Goal: Task Accomplishment & Management: Manage account settings

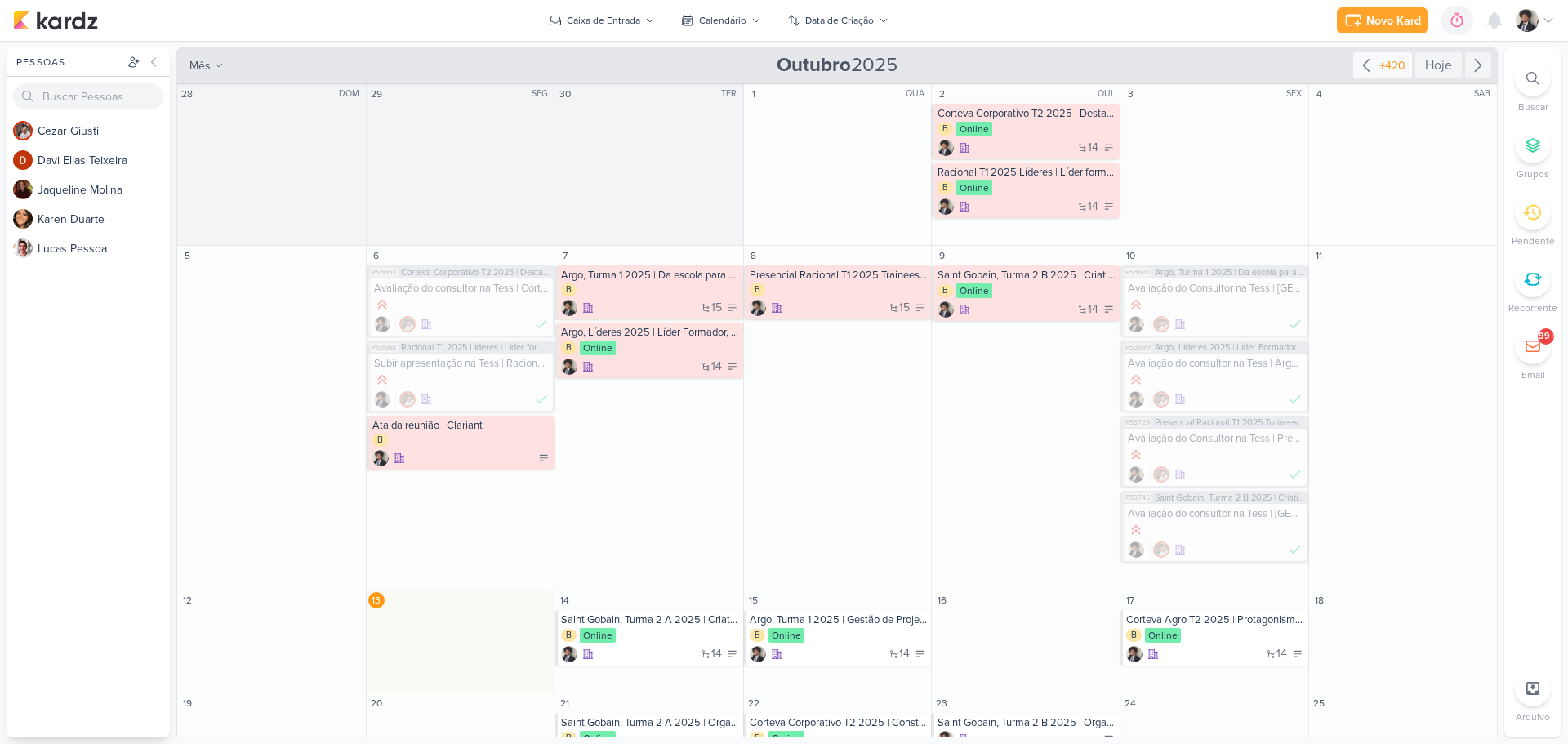
click at [1368, 61] on icon at bounding box center [1366, 65] width 20 height 20
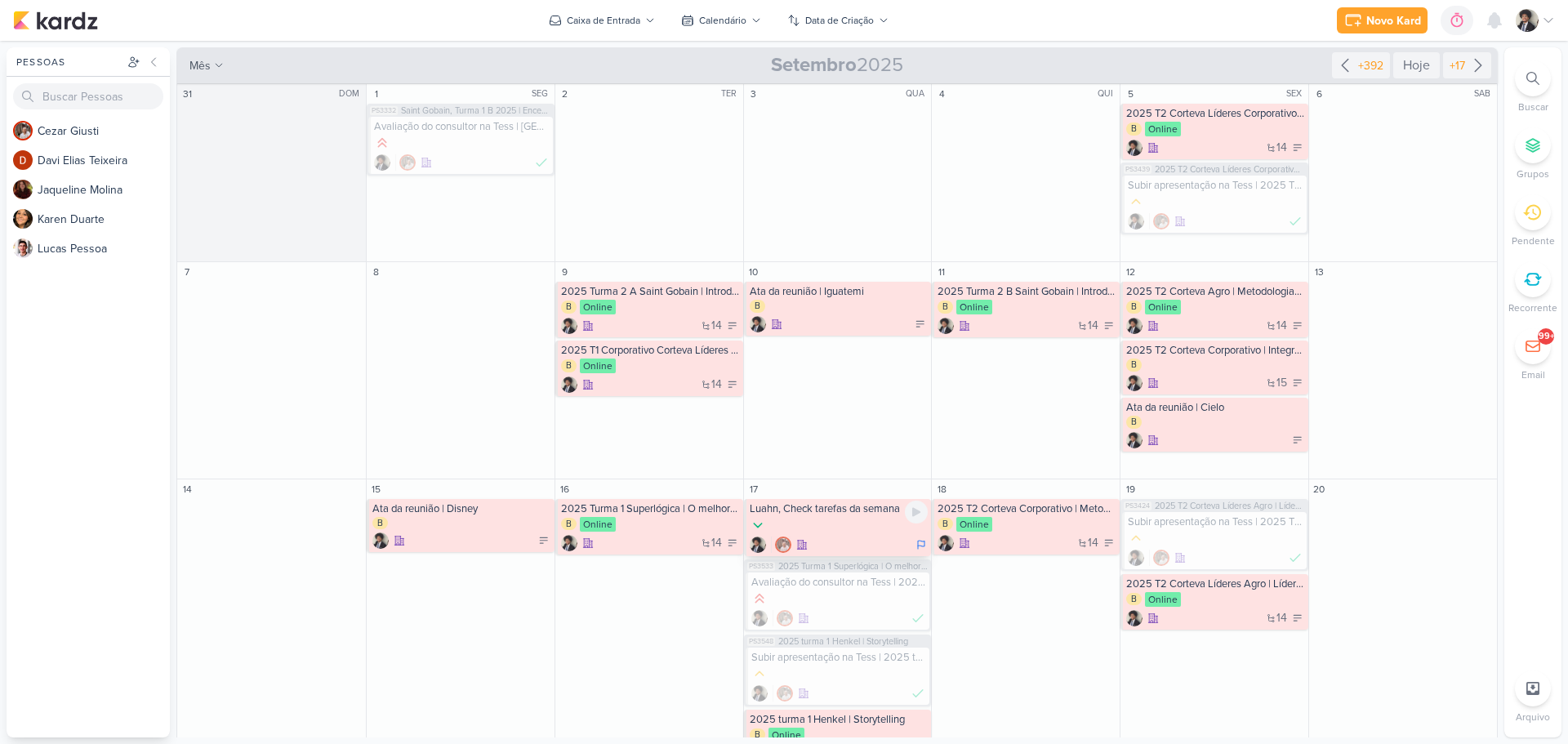
click at [870, 524] on div at bounding box center [838, 526] width 179 height 18
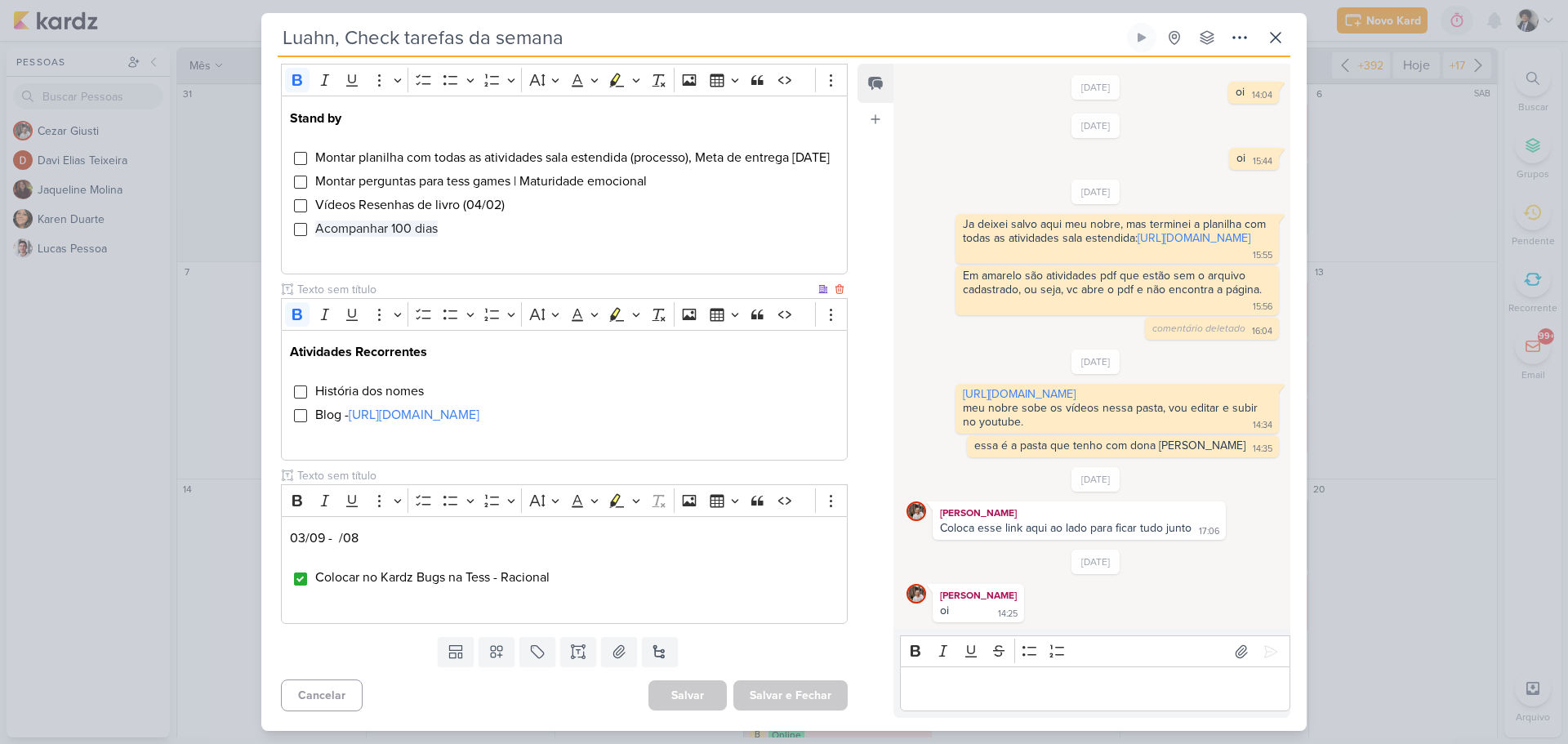
scroll to position [591, 0]
drag, startPoint x: 1276, startPoint y: 41, endPoint x: 1380, endPoint y: 39, distance: 104.0
click at [1279, 40] on icon at bounding box center [1275, 37] width 20 height 20
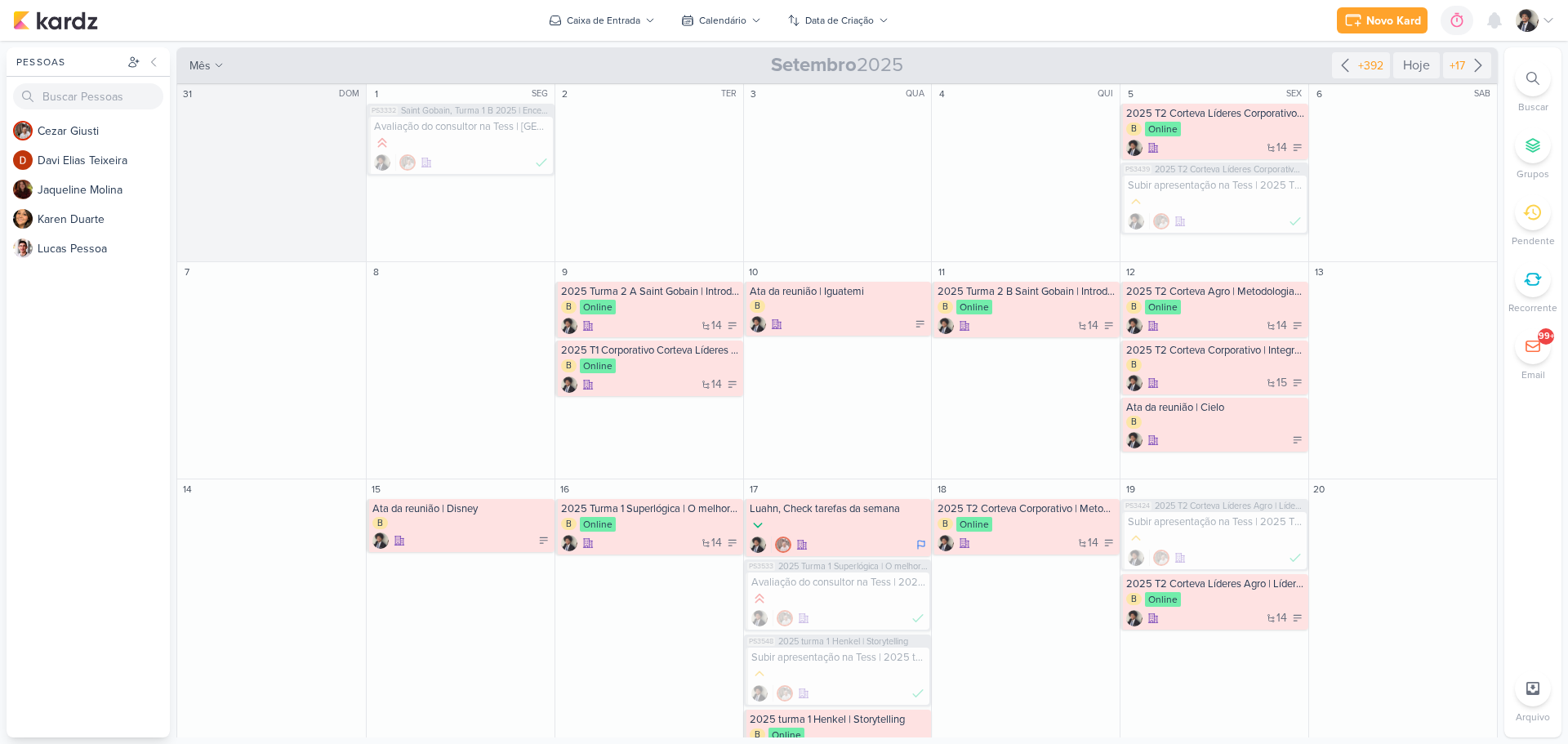
click at [1536, 78] on icon at bounding box center [1533, 78] width 13 height 13
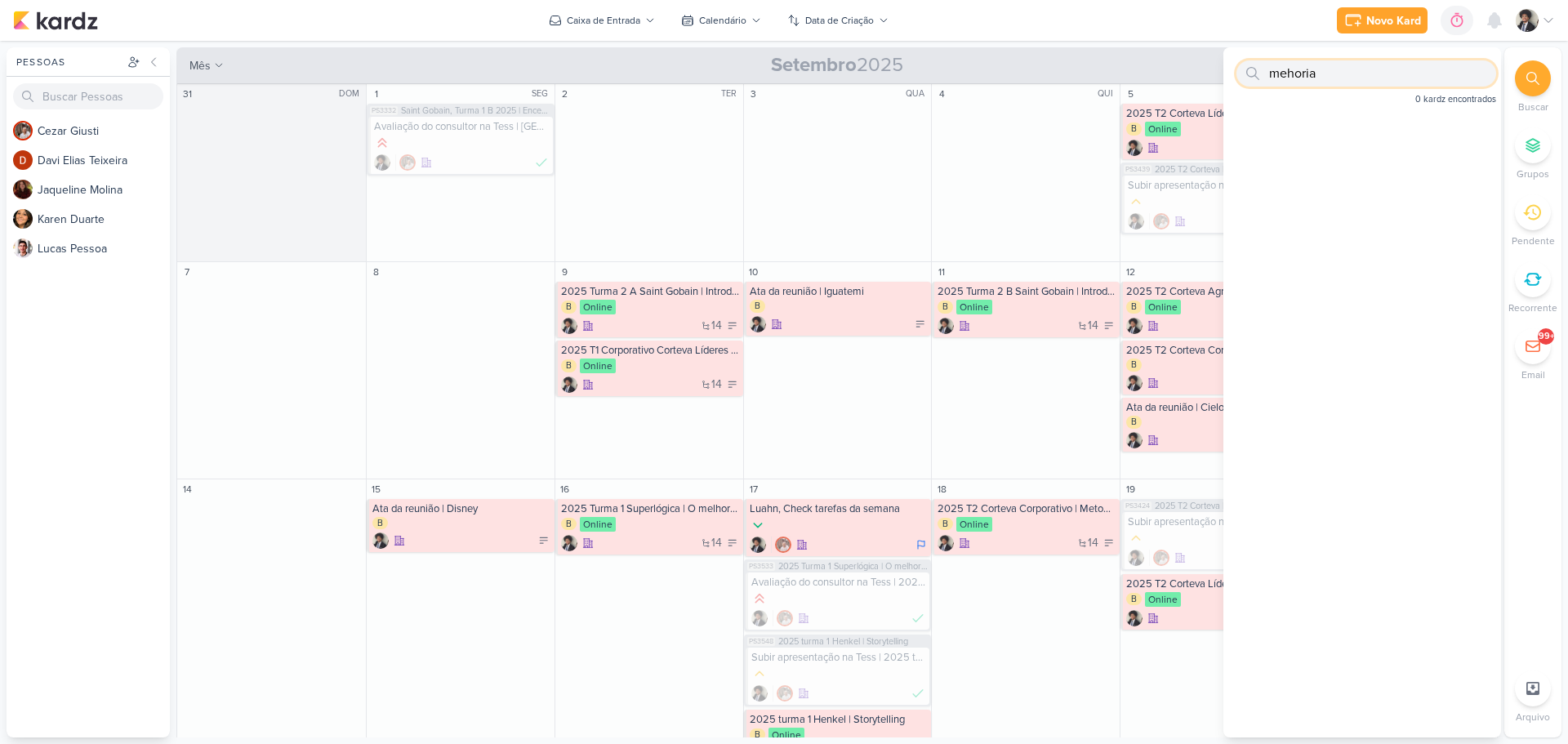
click at [1327, 74] on input "mehoria" at bounding box center [1366, 74] width 260 height 26
click at [1292, 70] on input "mehoria" at bounding box center [1366, 74] width 260 height 26
click at [1289, 71] on input "mehoria" at bounding box center [1366, 74] width 260 height 26
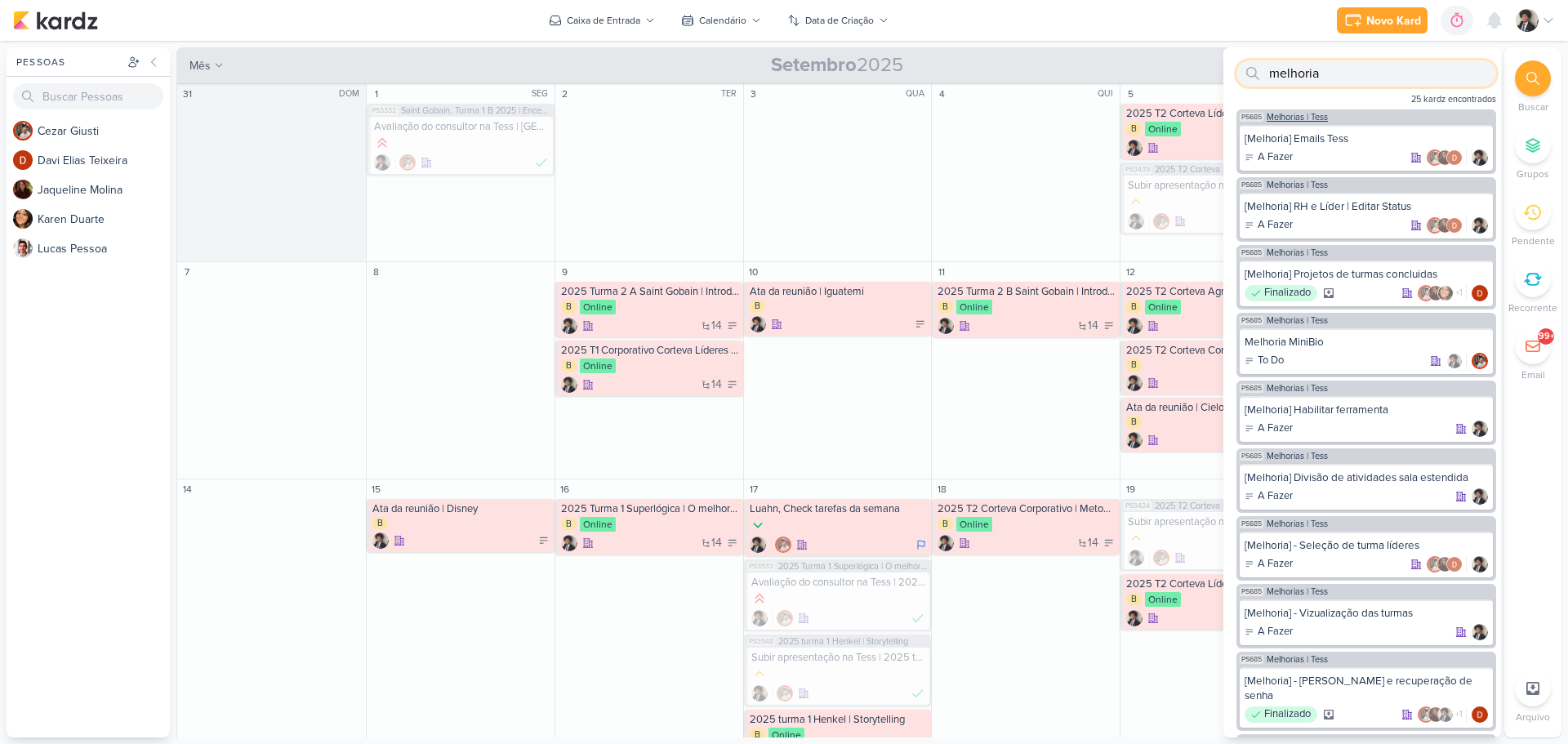
type input "melhoria"
click at [1307, 117] on span "Melhorias | Tess" at bounding box center [1297, 117] width 61 height 9
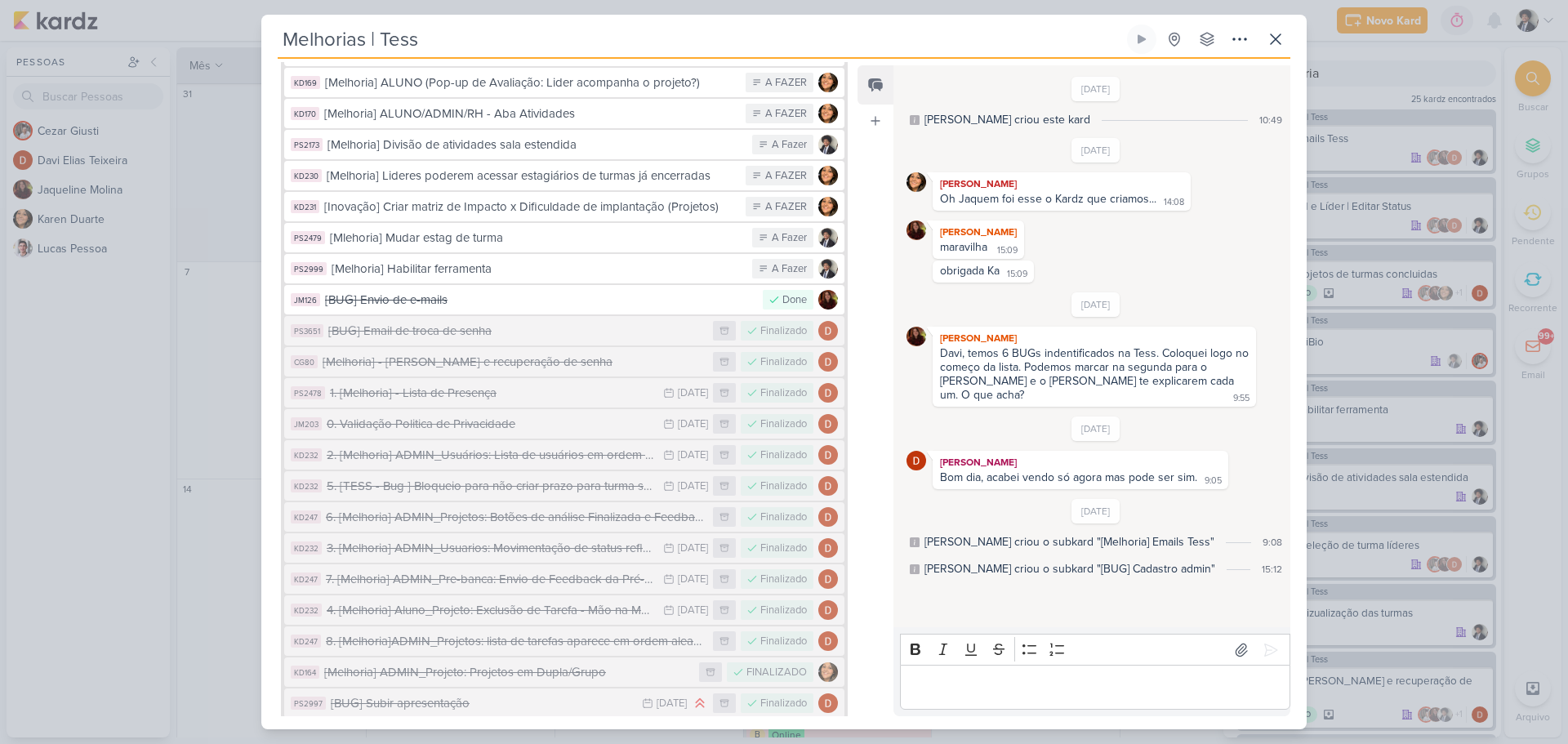
scroll to position [1121, 0]
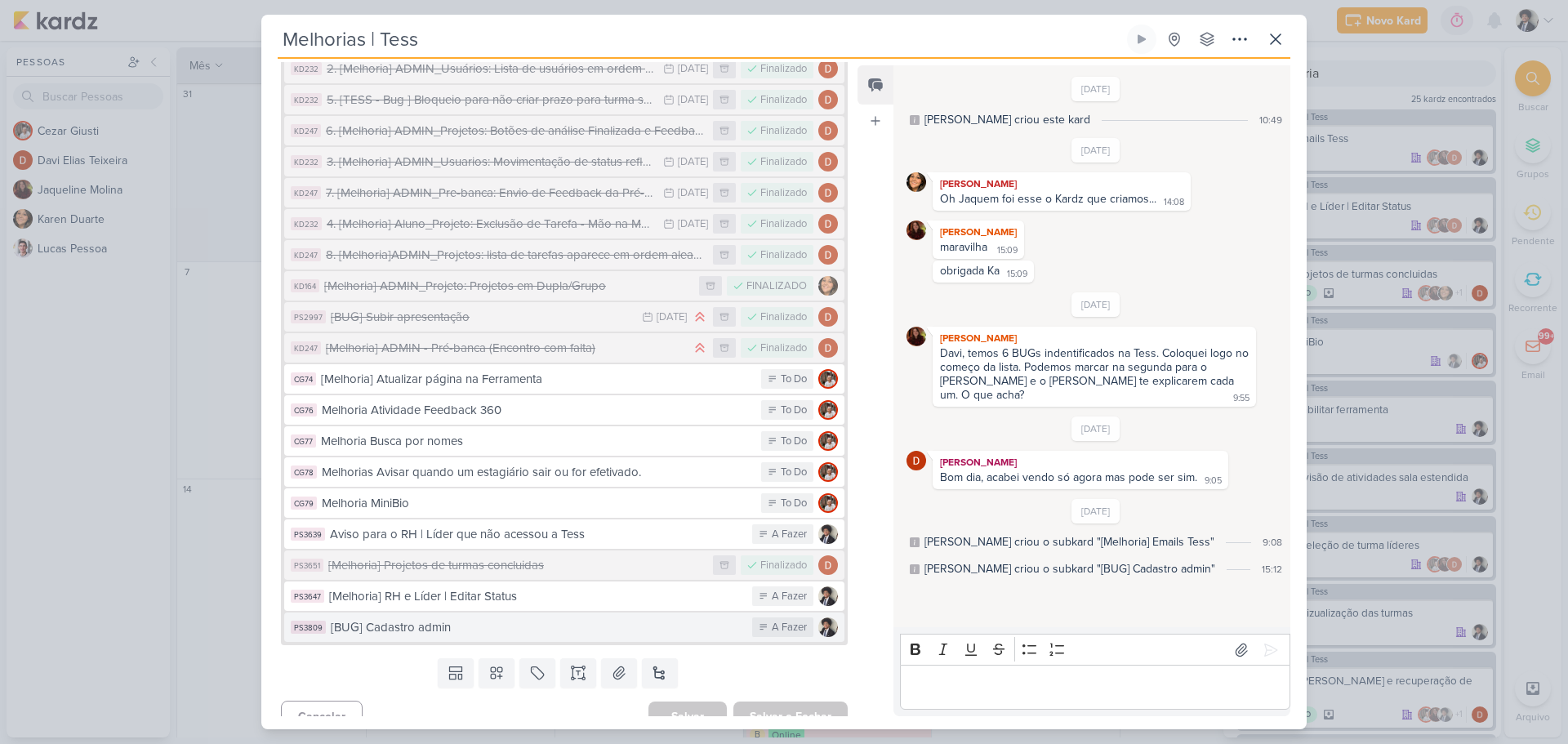
click at [571, 618] on div "[BUG] Cadastro admin" at bounding box center [537, 628] width 413 height 19
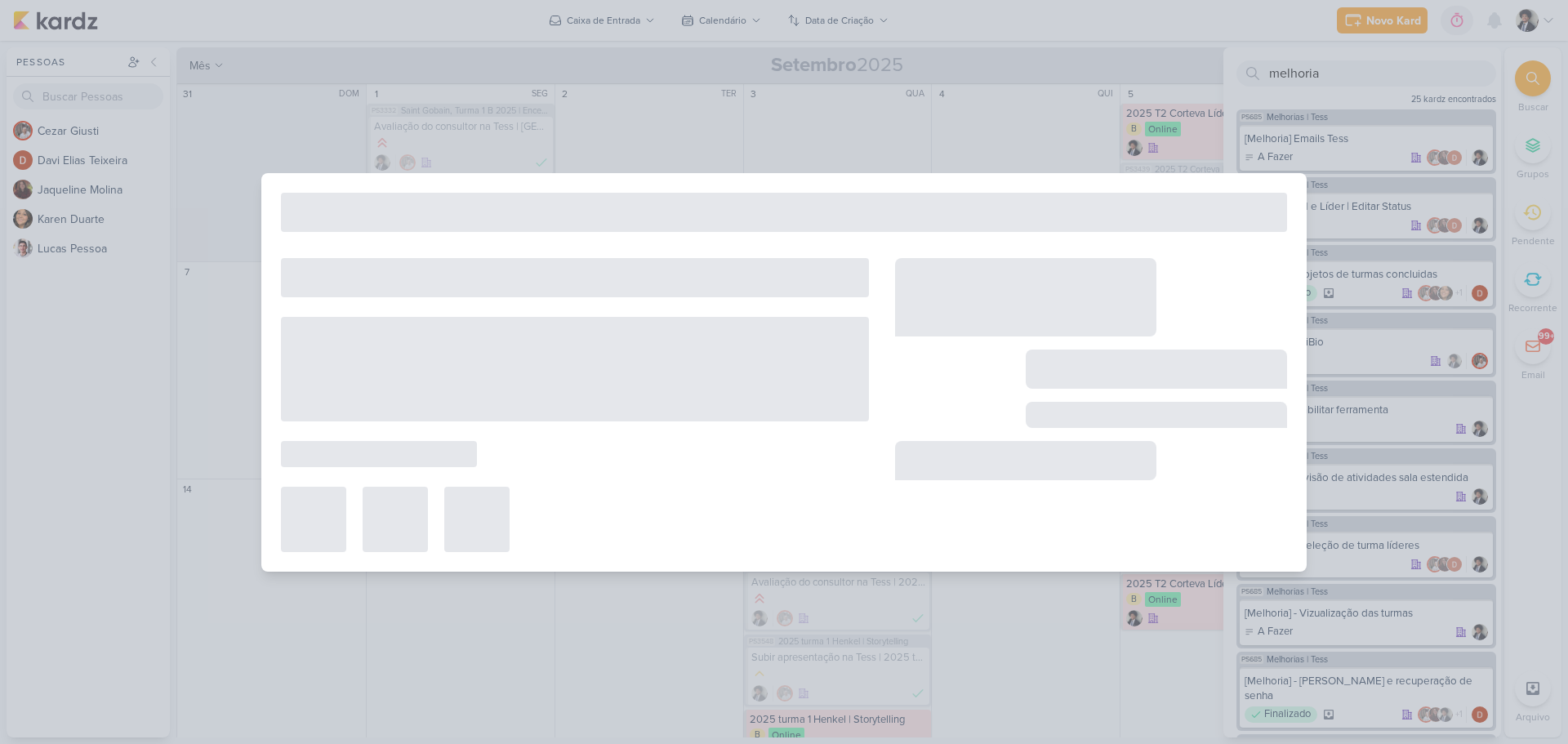
type input "[BUG] Cadastro admin"
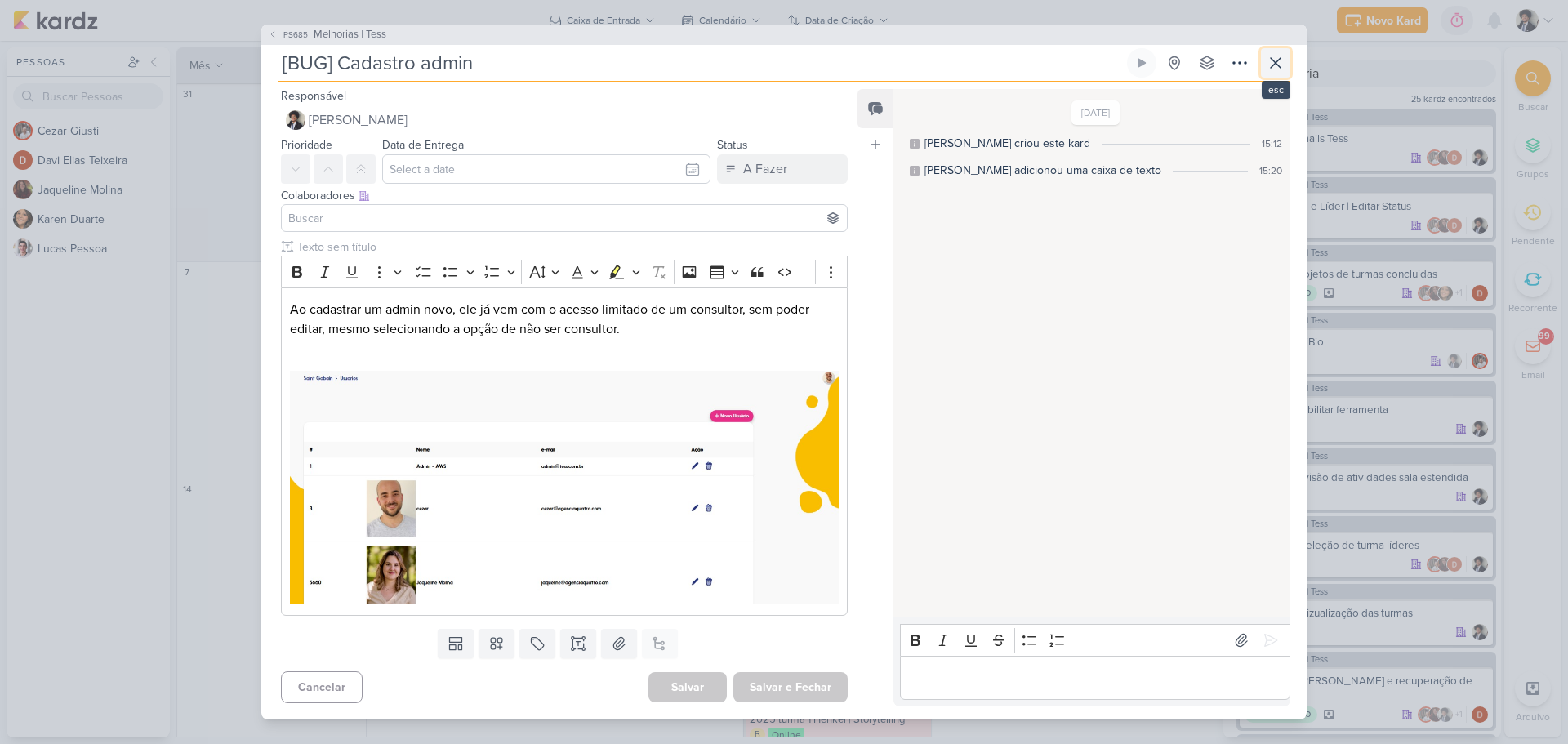
click at [1282, 68] on icon at bounding box center [1275, 62] width 20 height 20
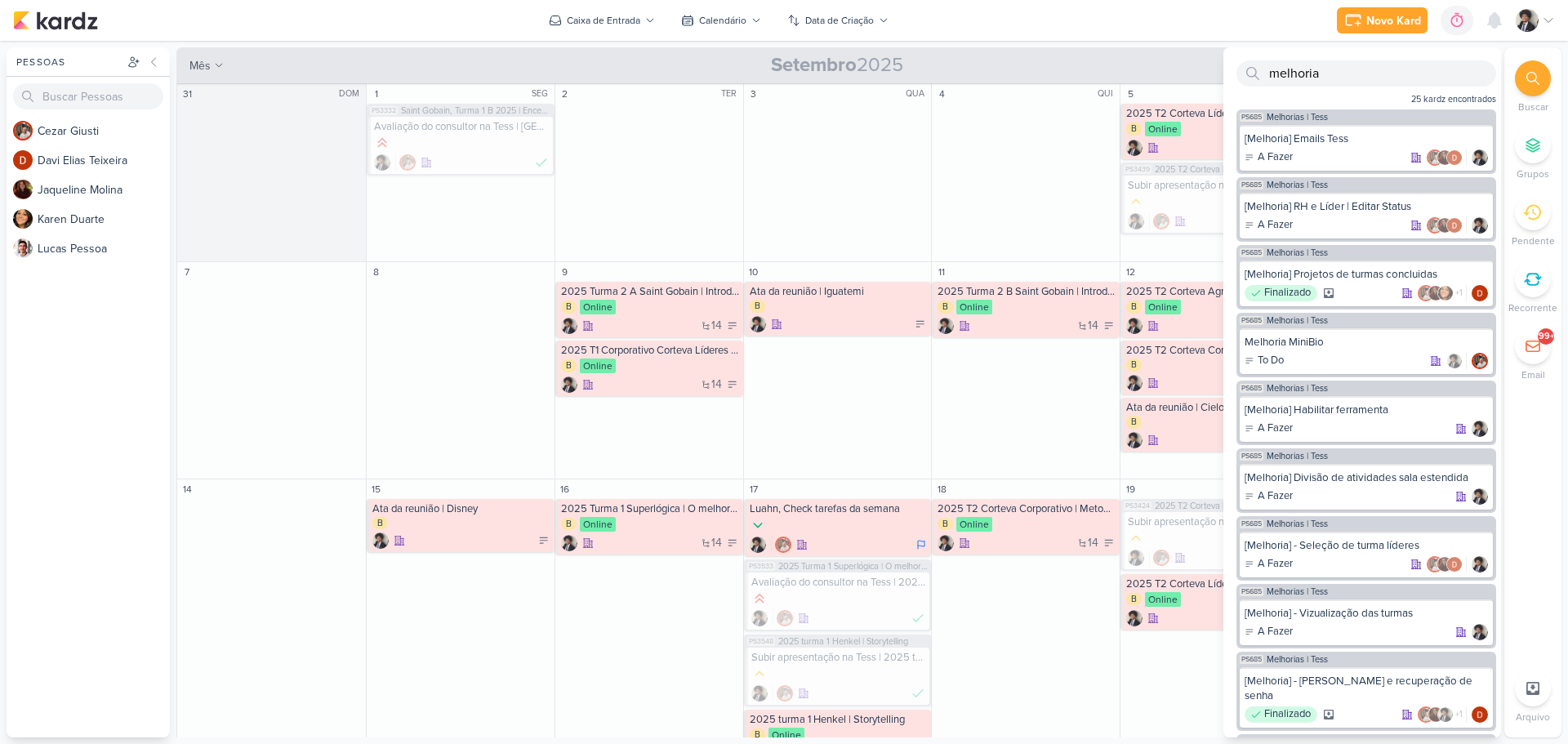
click at [1223, 20] on div "Novo Kard Ctrl + k 0h0m Sessão desligada... Hoje 0h0m Semana 0h0m Mês 0h0m" at bounding box center [784, 20] width 1542 height 41
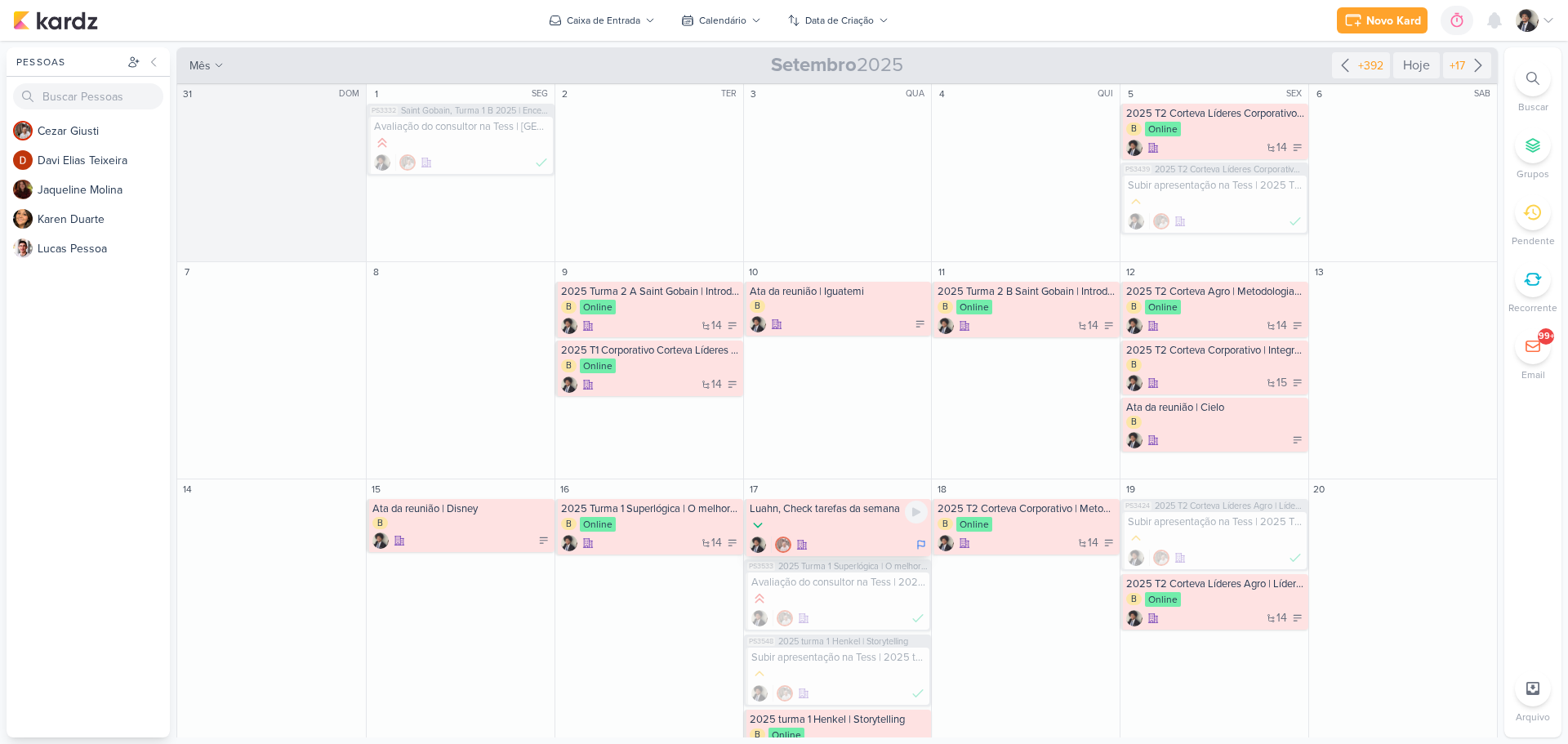
click at [854, 515] on div "Luahn, Check tarefas da semana" at bounding box center [837, 528] width 188 height 57
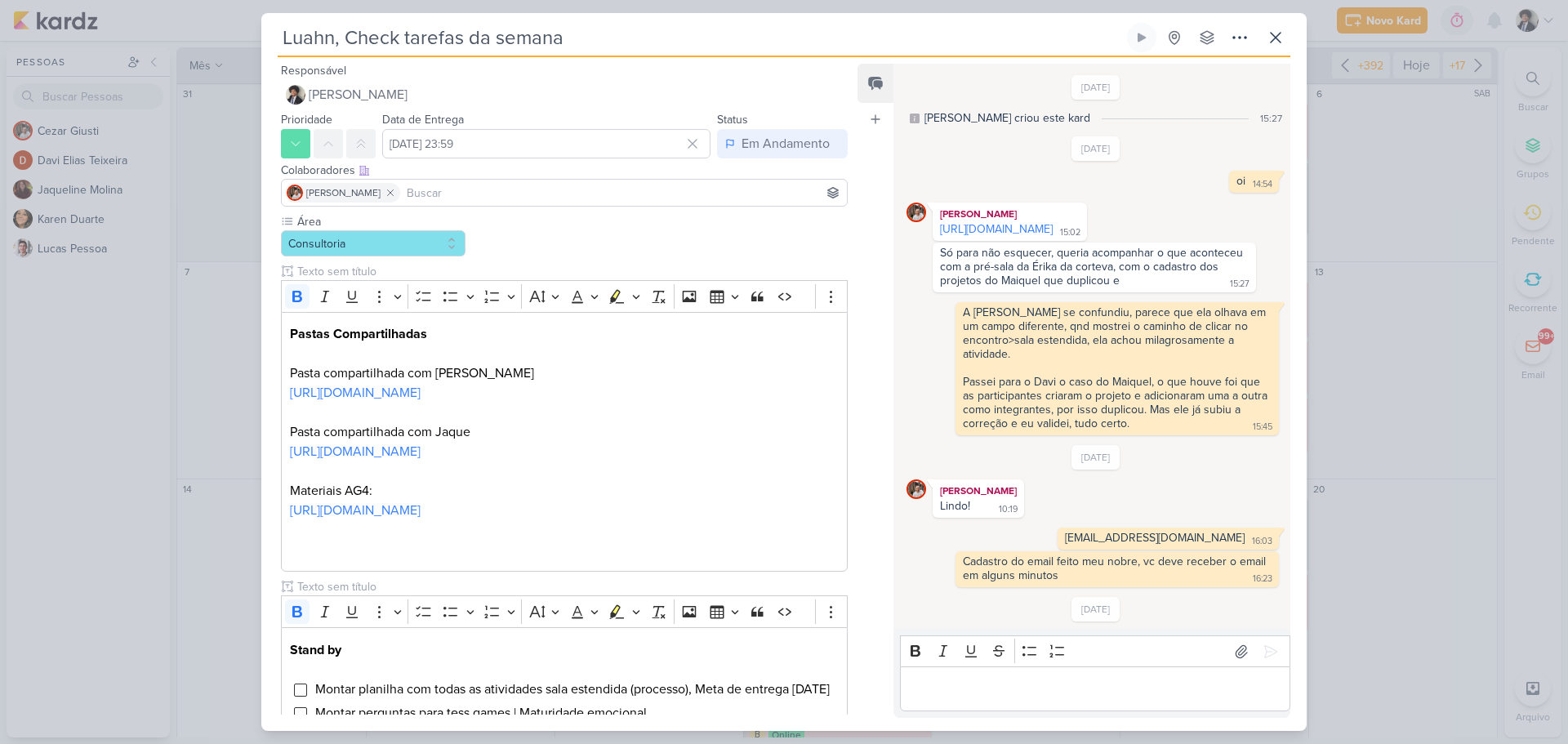
scroll to position [724, 0]
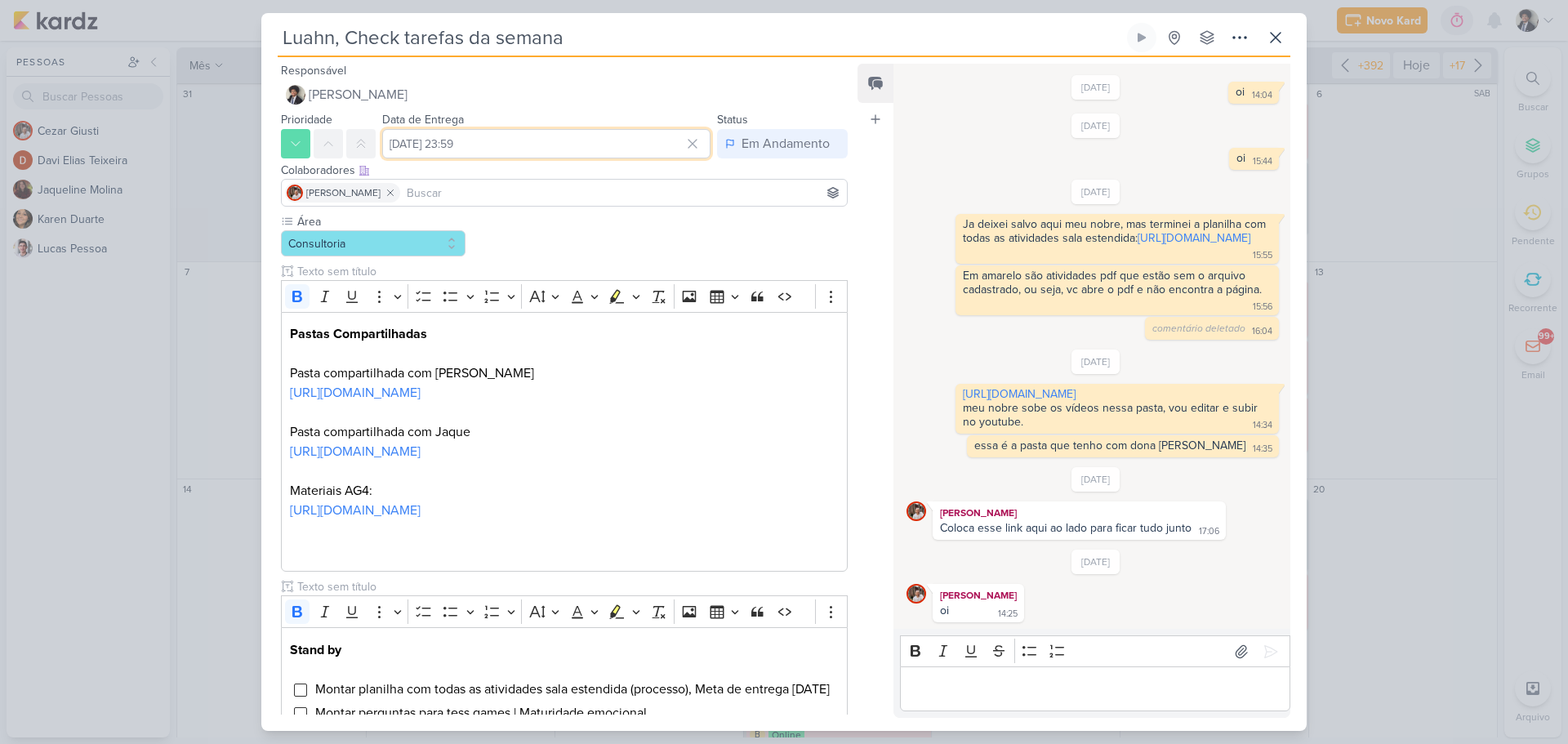
click at [548, 139] on input "[DATE] 23:59" at bounding box center [545, 144] width 328 height 29
click at [682, 185] on icon "button" at bounding box center [686, 182] width 20 height 20
click at [584, 275] on div "14" at bounding box center [587, 277] width 26 height 25
type input "[DATE] 23:59"
click at [786, 245] on div "Área Consultoria" at bounding box center [564, 684] width 567 height 943
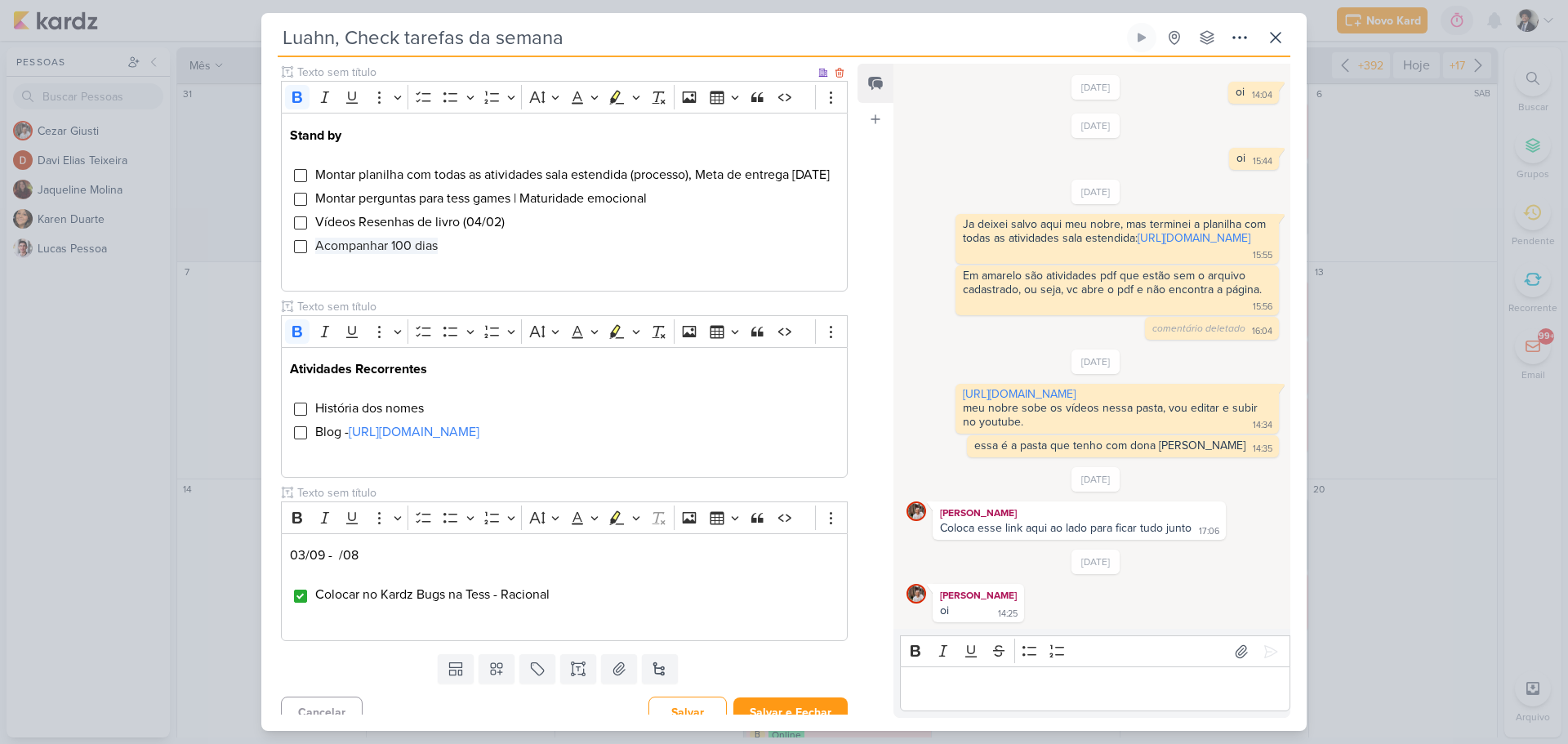
scroll to position [591, 0]
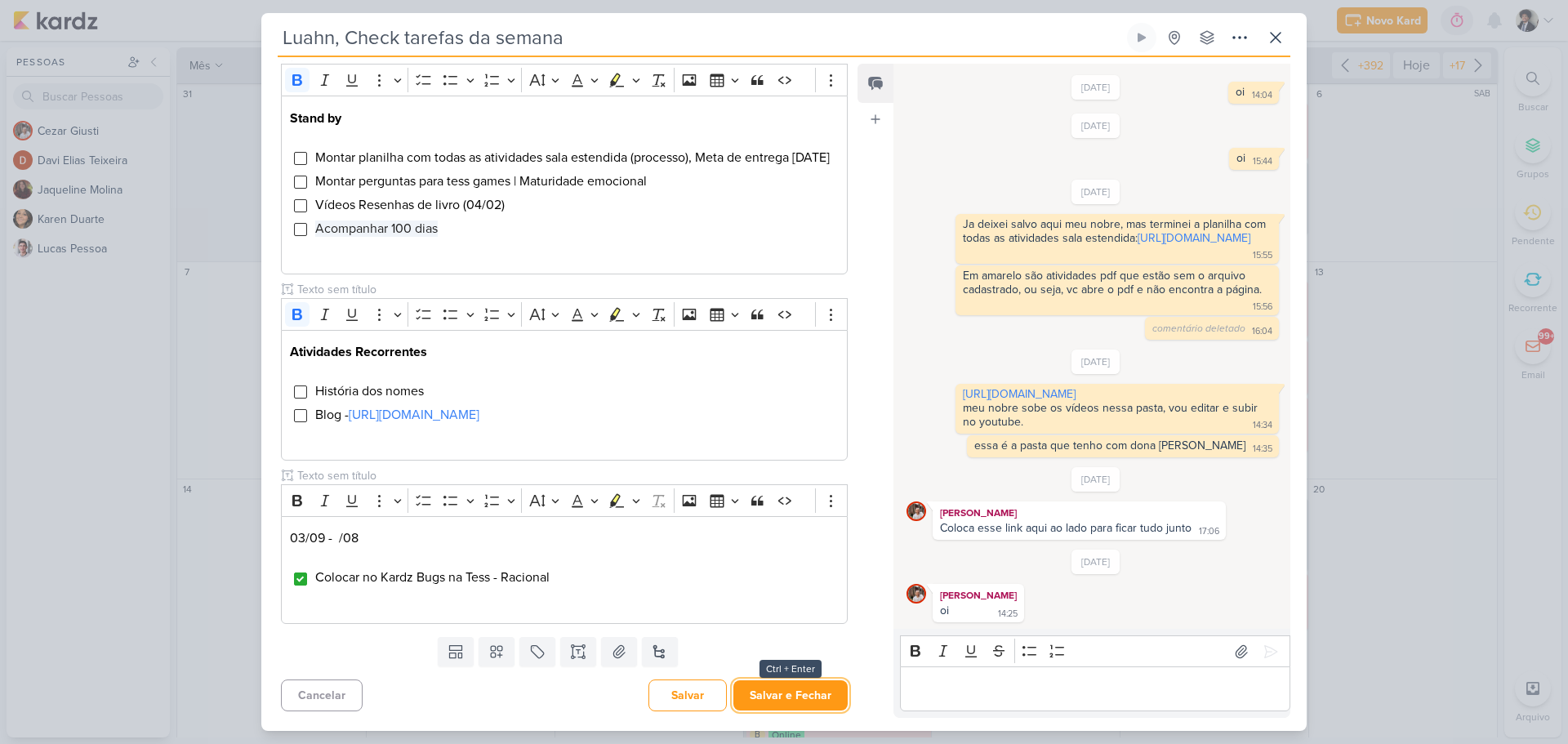
click at [813, 699] on button "Salvar e Fechar" at bounding box center [790, 696] width 114 height 30
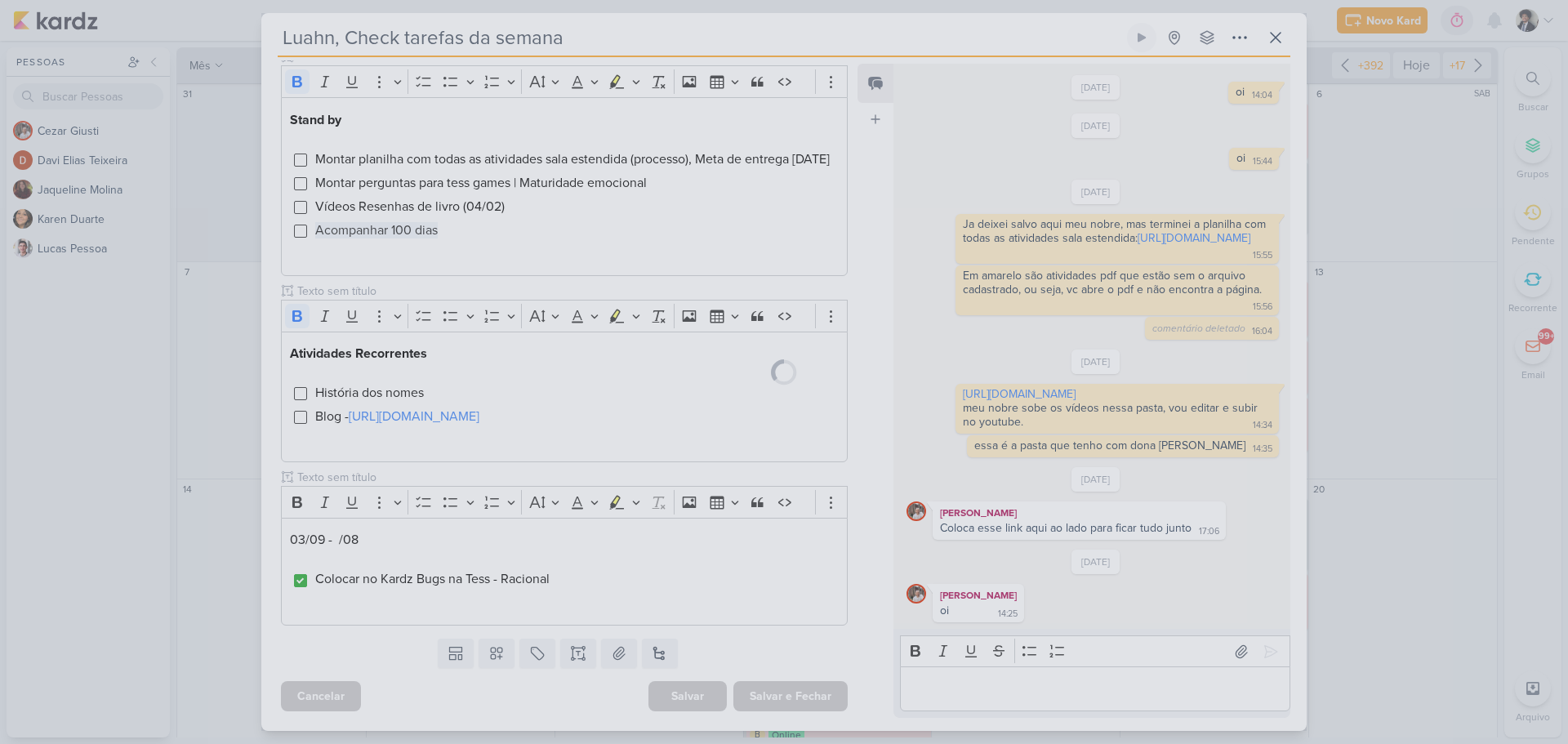
scroll to position [589, 0]
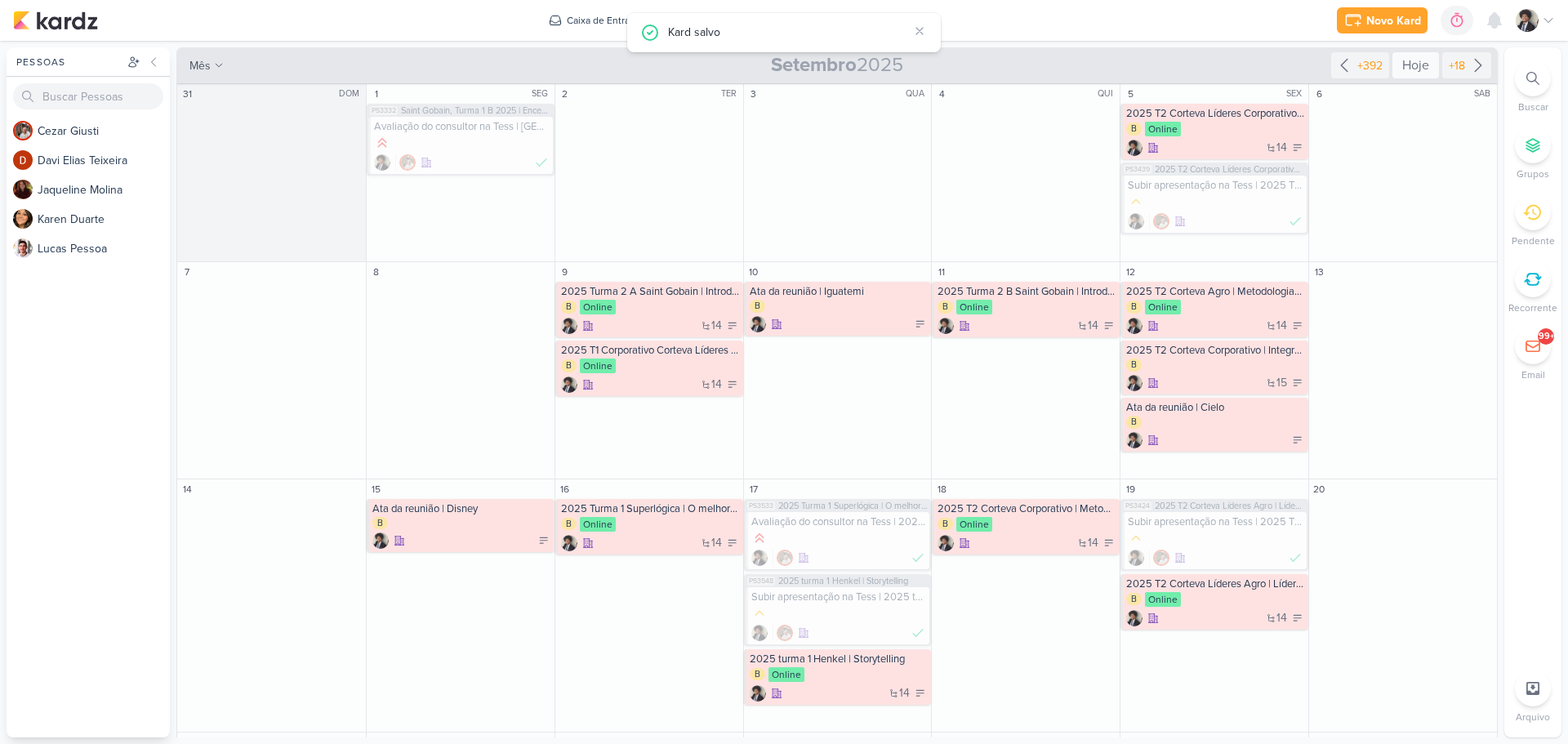
click at [1400, 62] on div "Hoje" at bounding box center [1415, 65] width 46 height 26
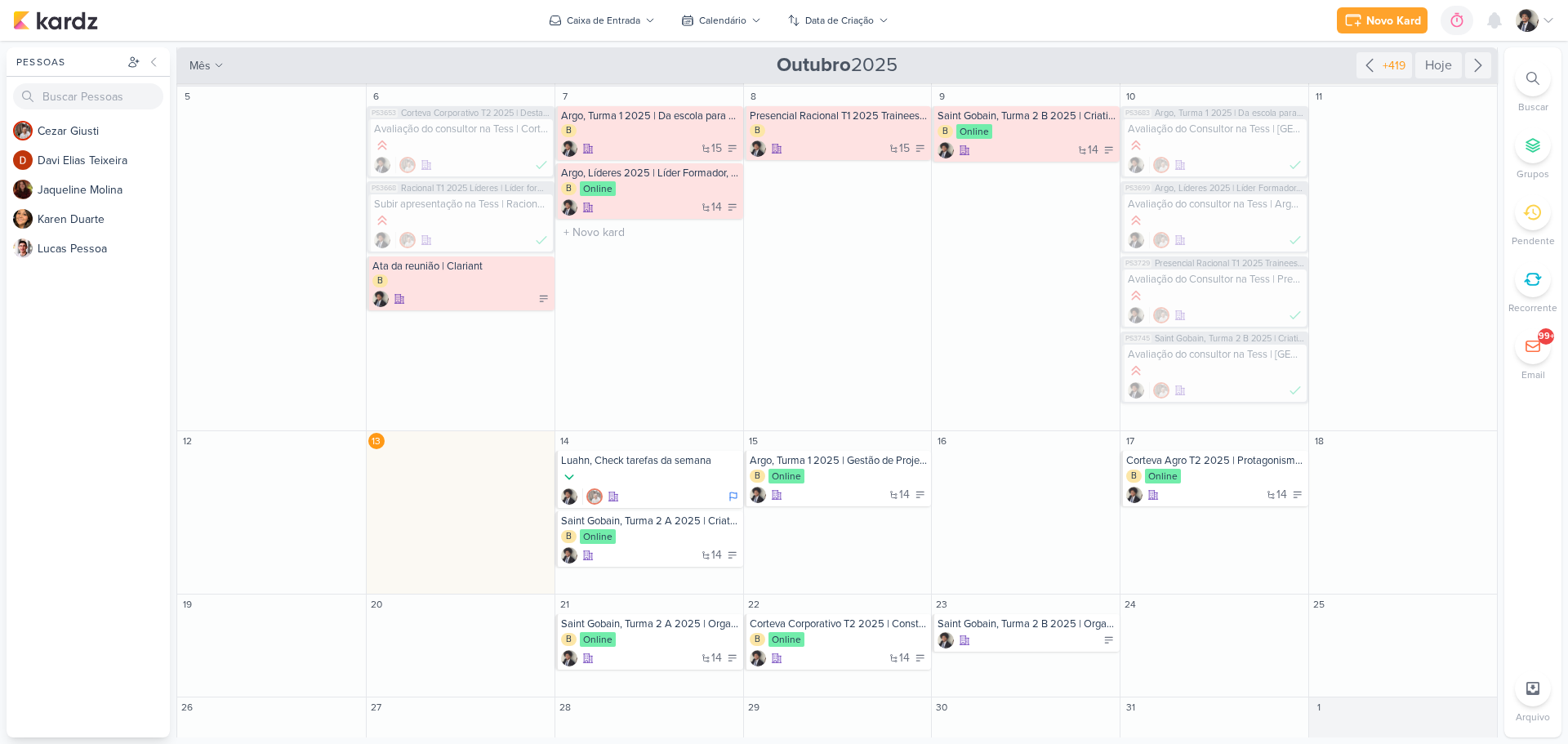
scroll to position [166, 0]
